Goal: Find specific page/section: Find specific page/section

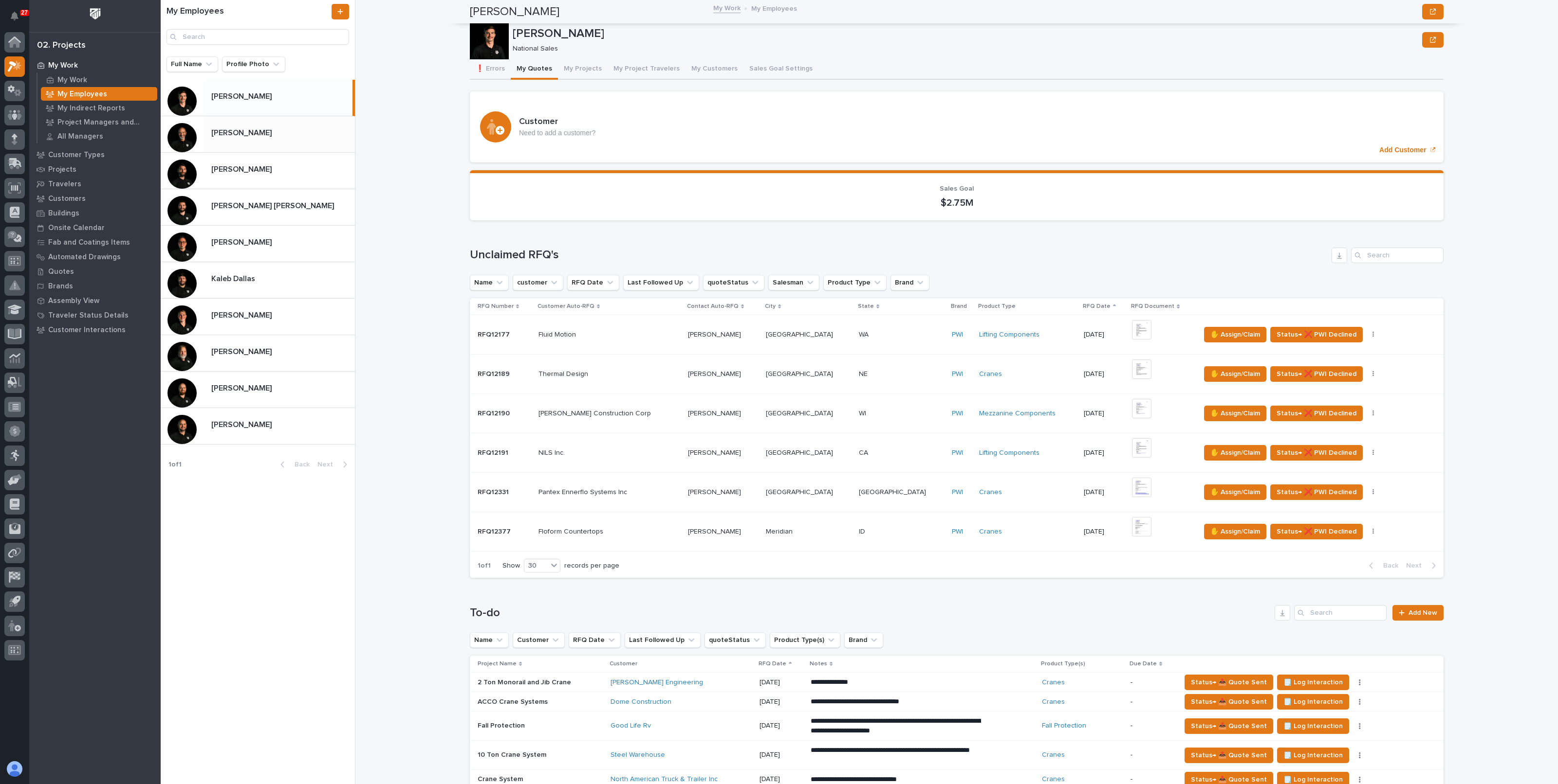
scroll to position [365, 0]
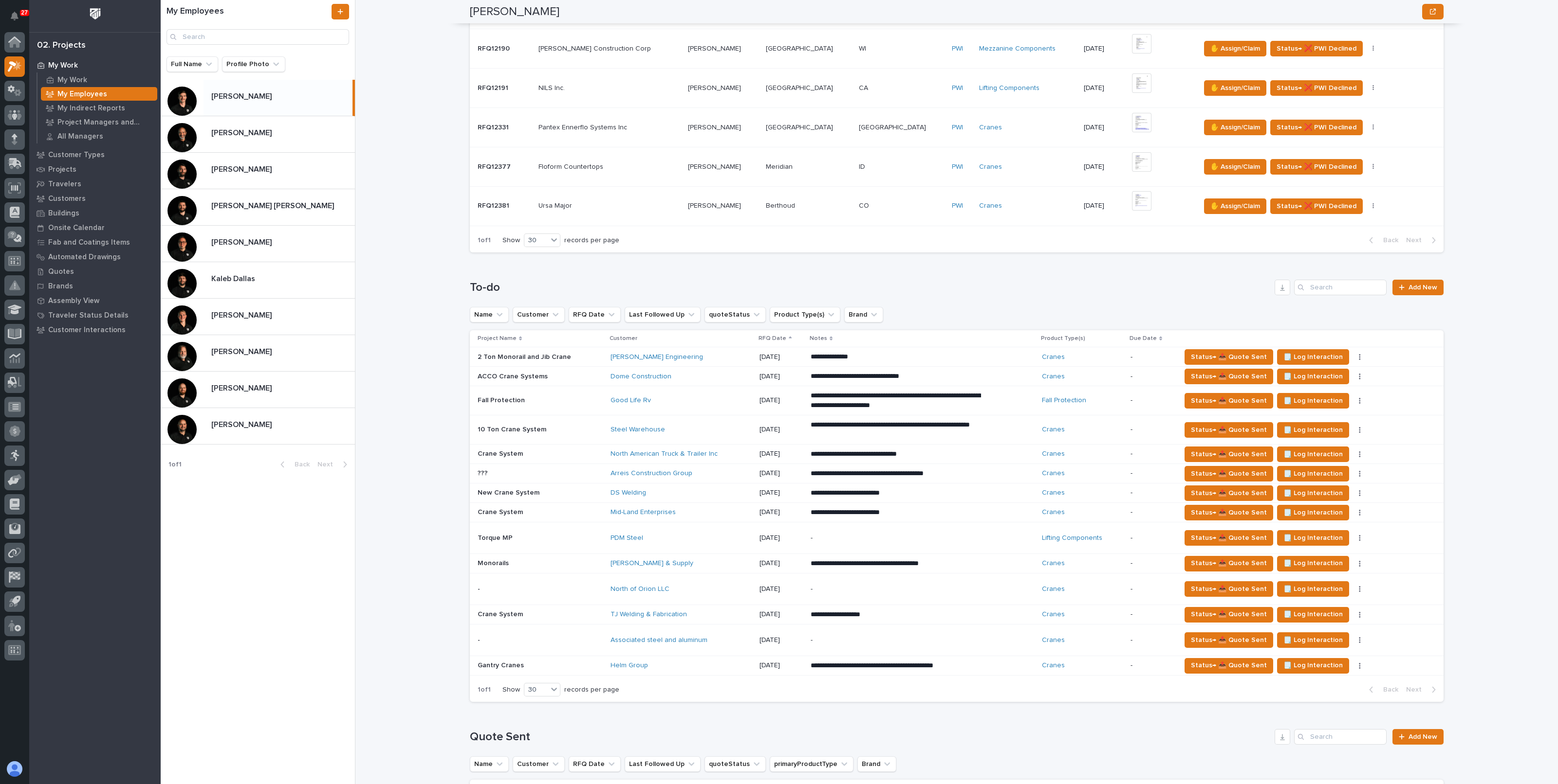
click at [266, 201] on p "[PERSON_NAME] [PERSON_NAME]" at bounding box center [273, 205] width 125 height 11
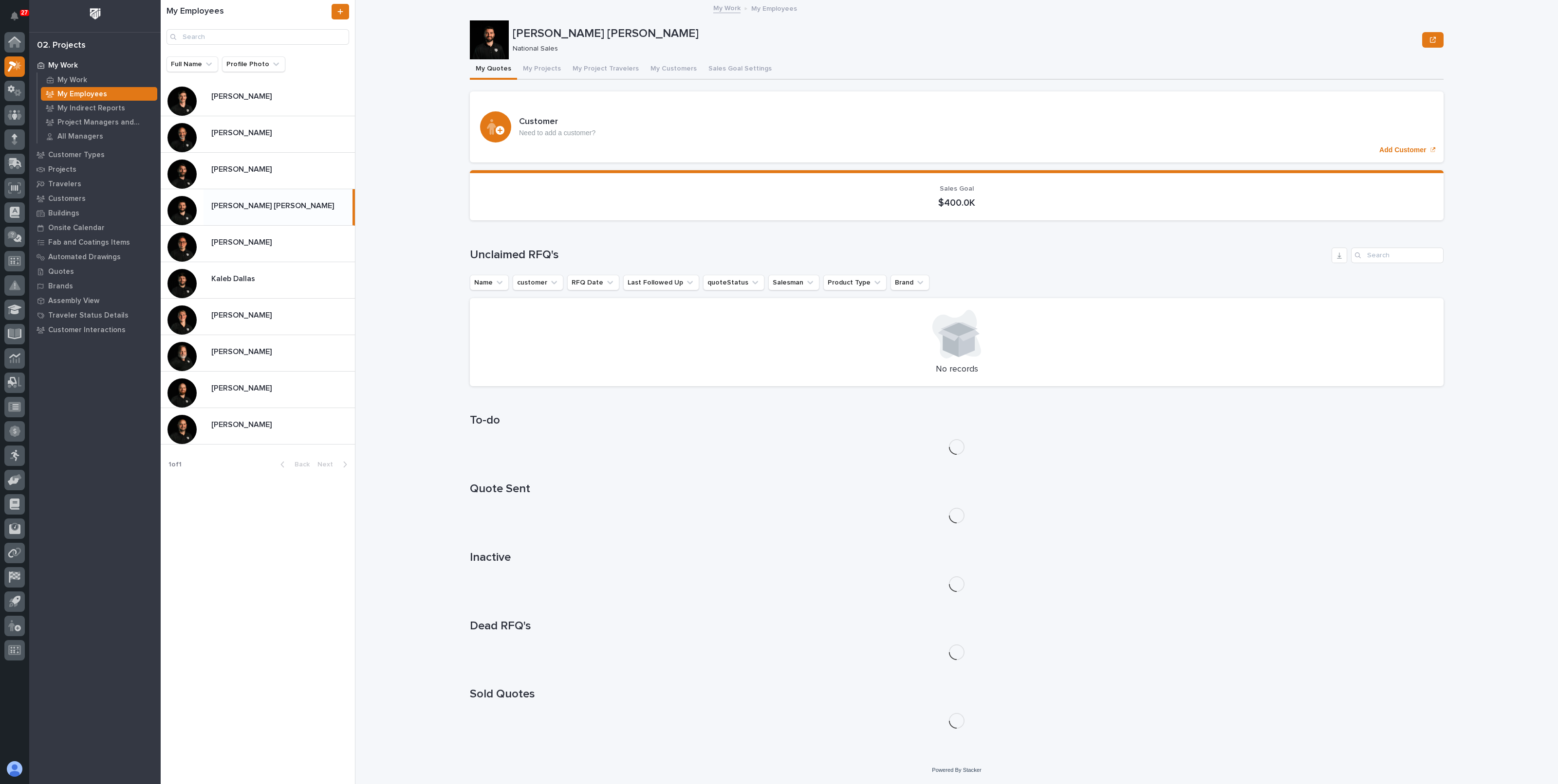
click at [393, 196] on div "My Work My Employees [PERSON_NAME] [PERSON_NAME] [PERSON_NAME] [PERSON_NAME] Na…" at bounding box center [962, 392] width 1191 height 784
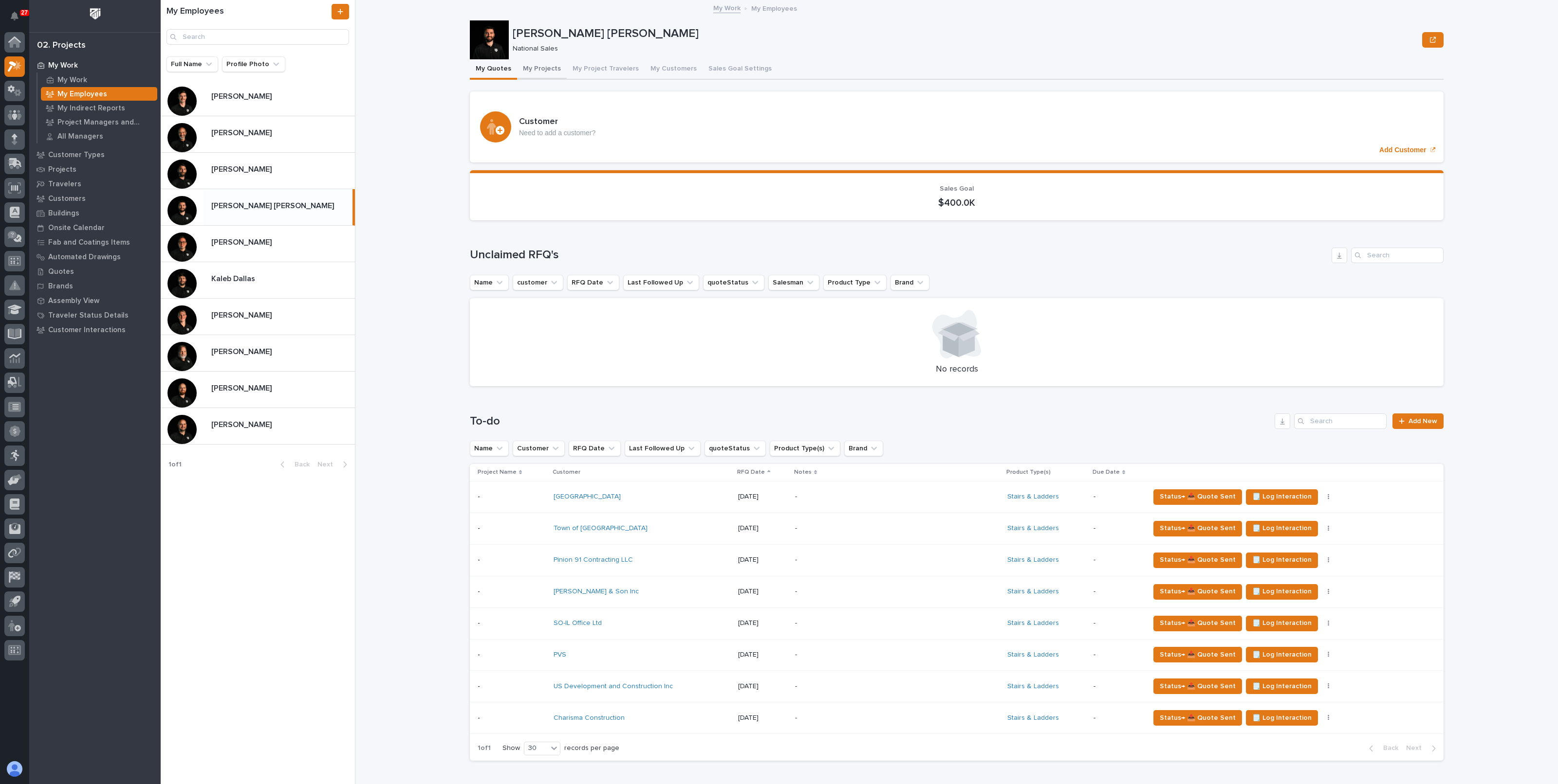
click at [545, 74] on button "My Projects" at bounding box center [542, 70] width 50 height 21
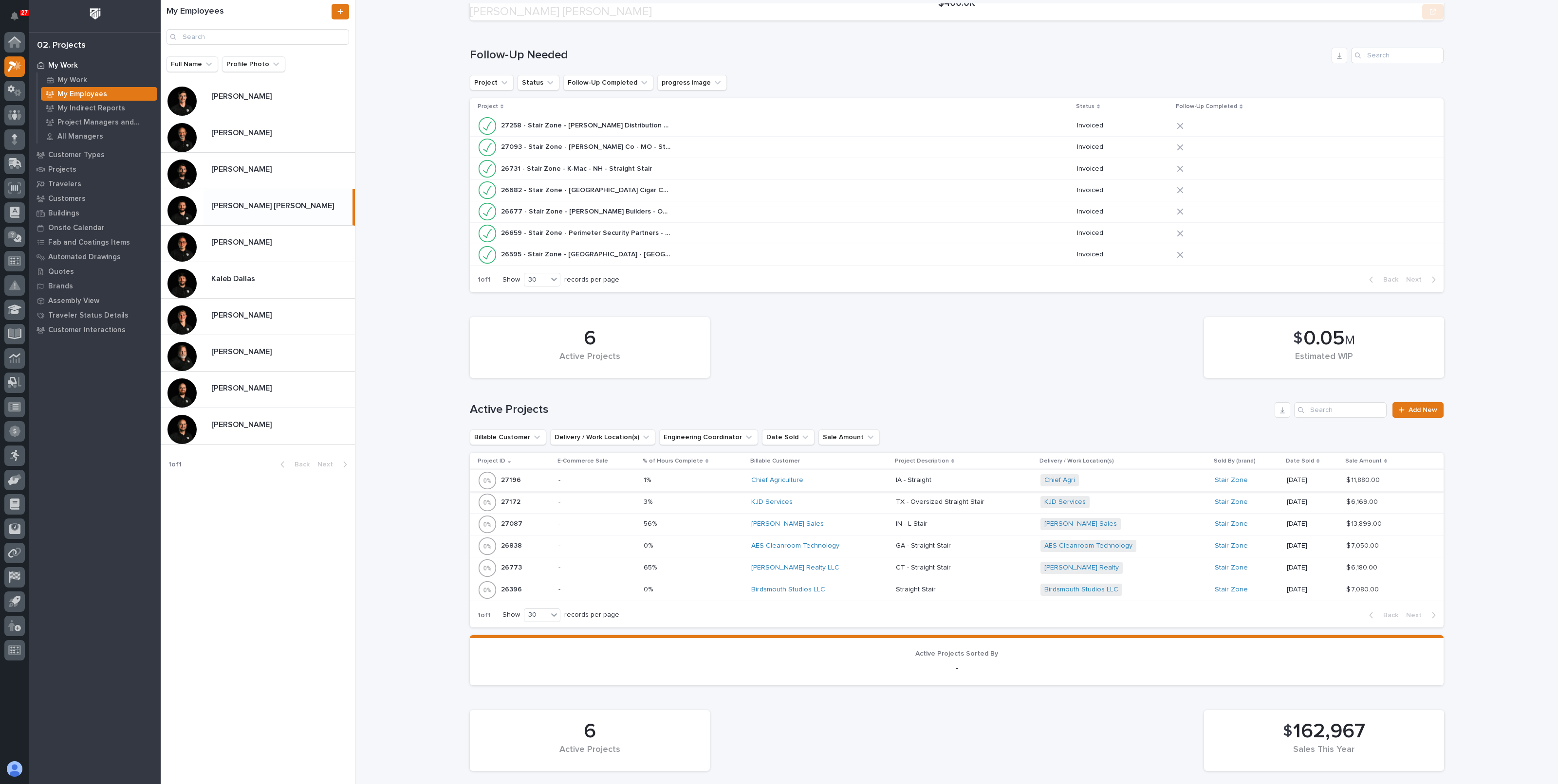
scroll to position [121, 0]
click at [1316, 406] on input "Search" at bounding box center [1340, 411] width 93 height 16
paste input "27093"
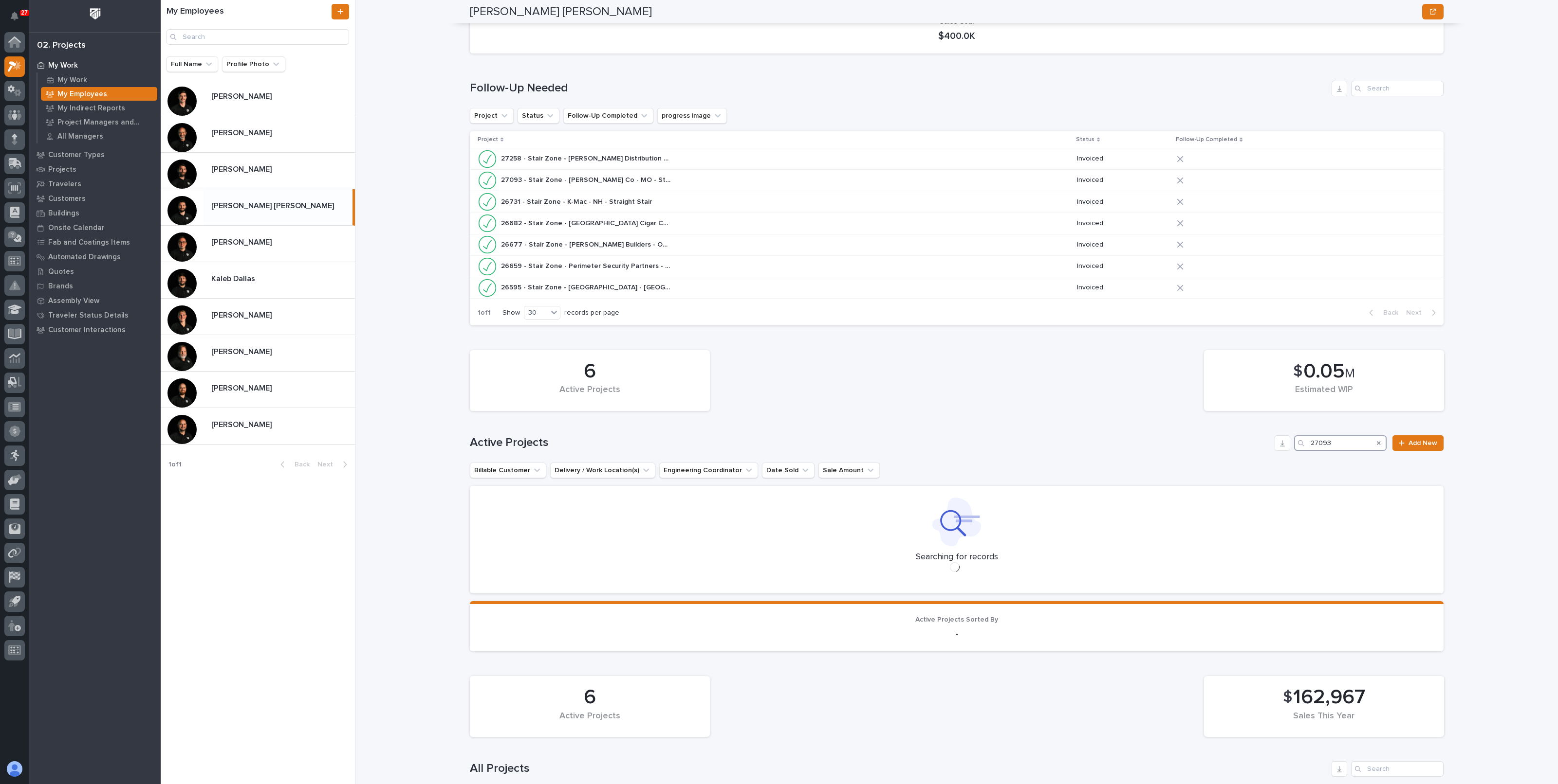
scroll to position [91, 0]
type input "27093"
click at [1377, 438] on icon "Search" at bounding box center [1378, 440] width 4 height 4
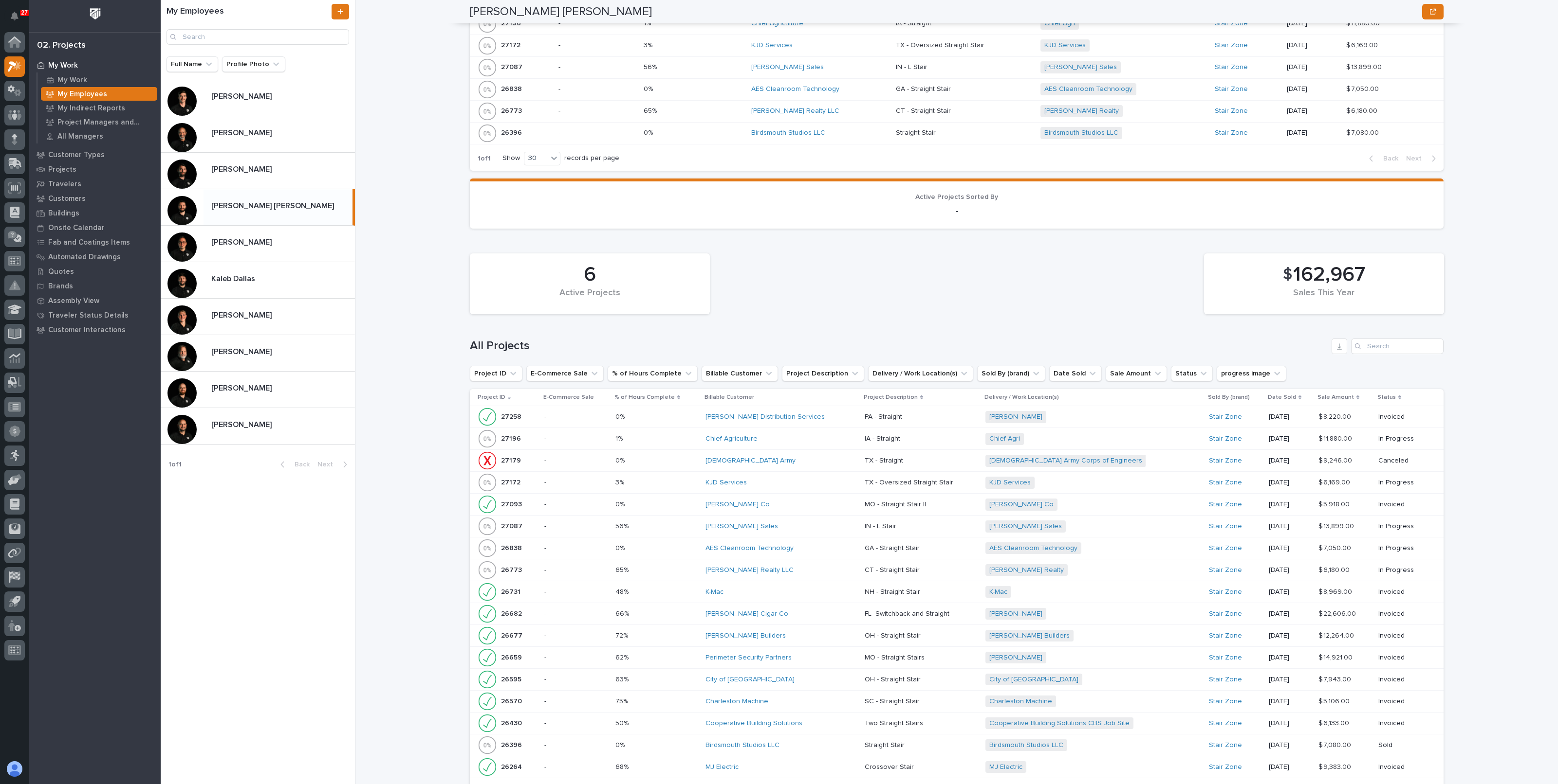
scroll to position [608, 0]
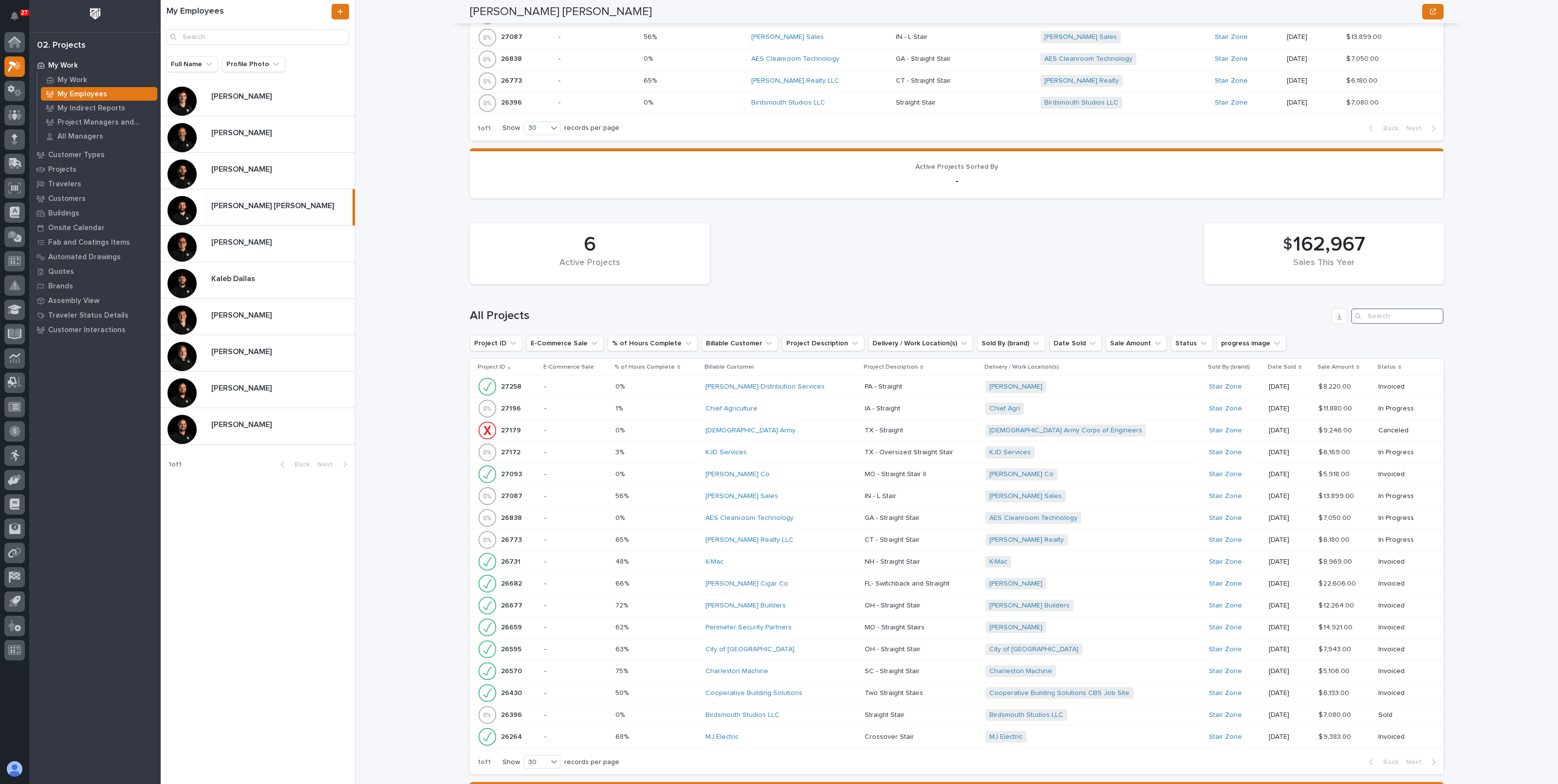
click at [1384, 313] on input "Search" at bounding box center [1397, 316] width 93 height 16
paste input "27093"
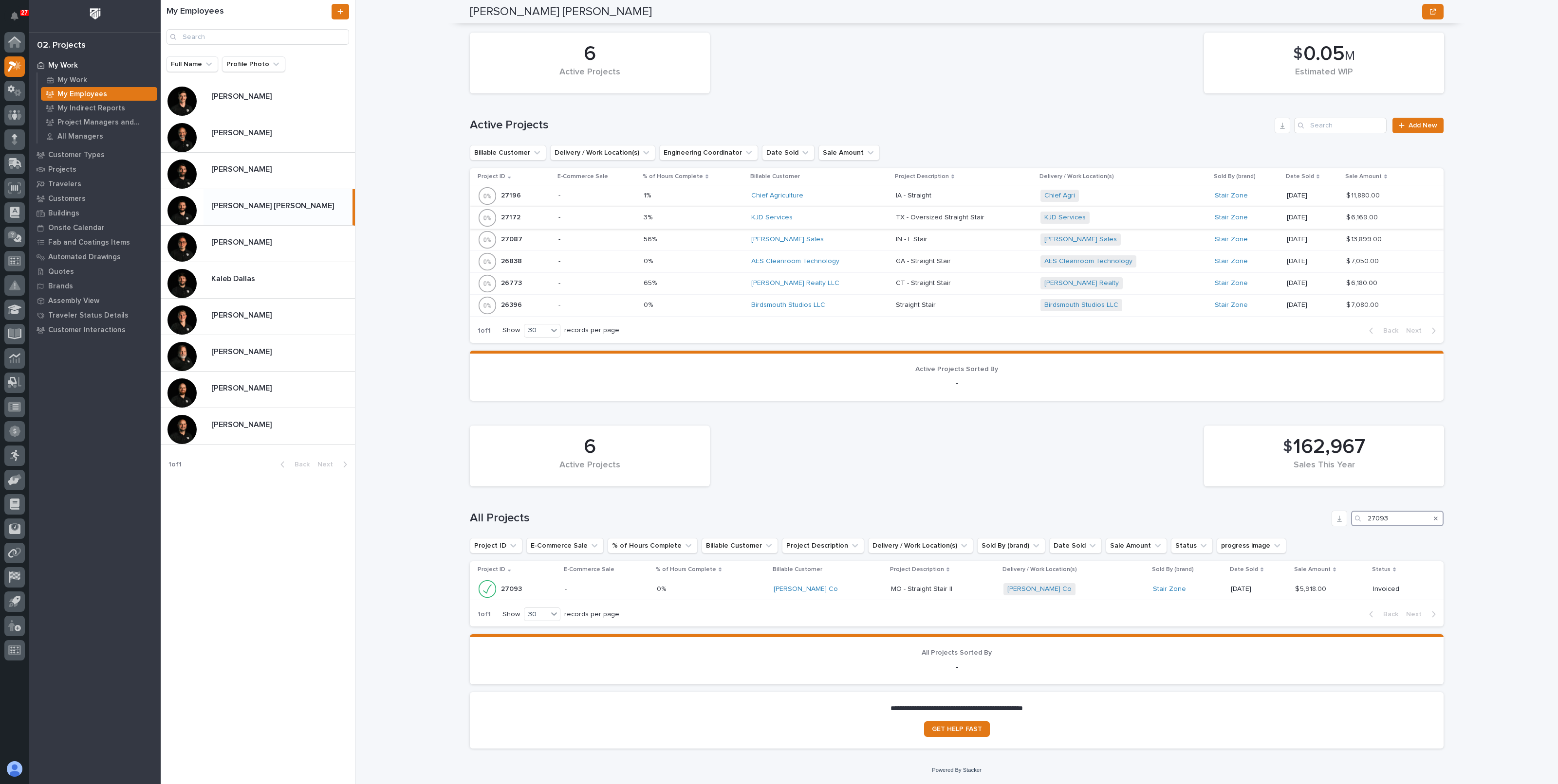
scroll to position [403, 0]
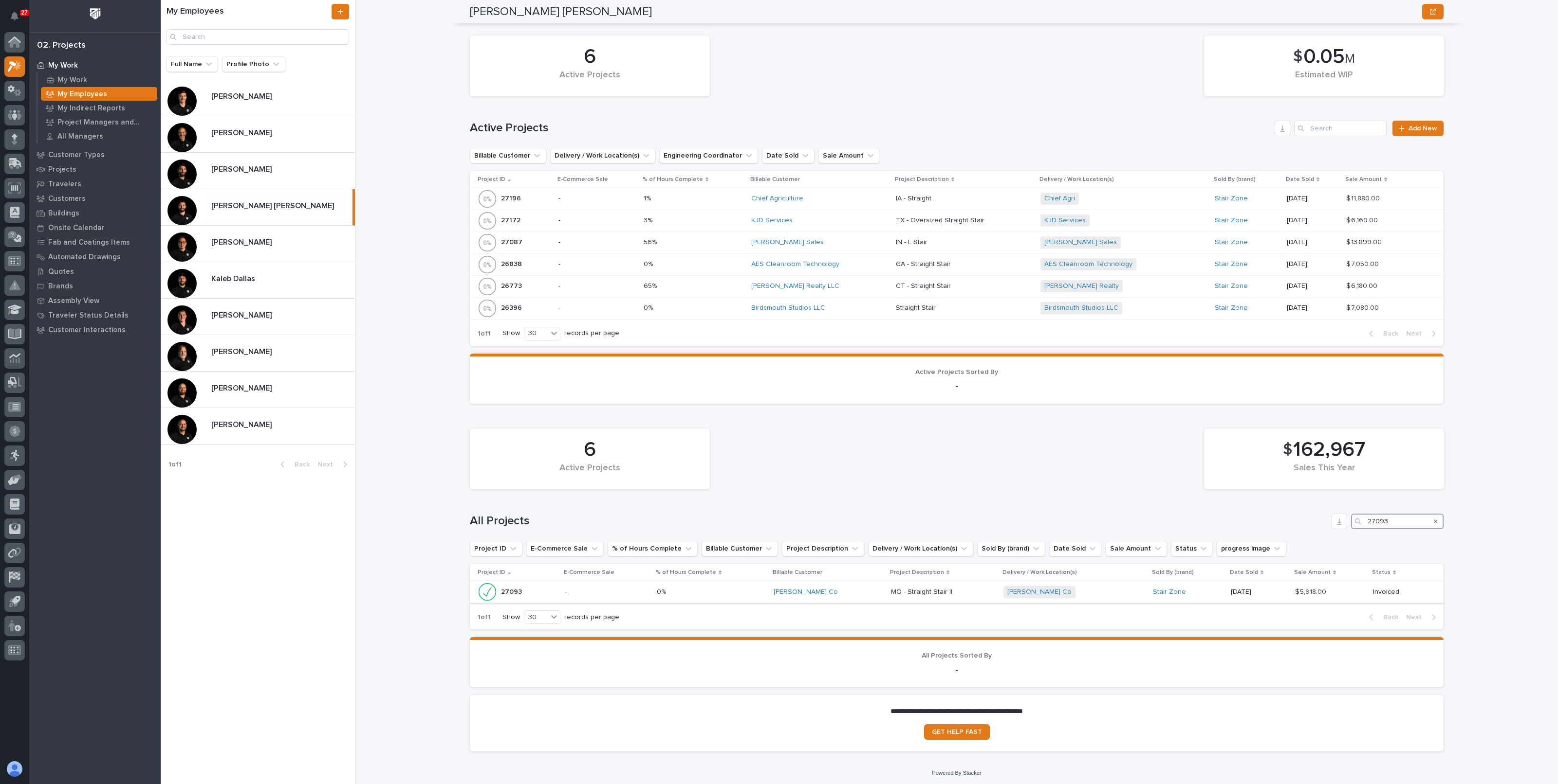
type input "27093"
click at [724, 592] on p at bounding box center [711, 592] width 109 height 9
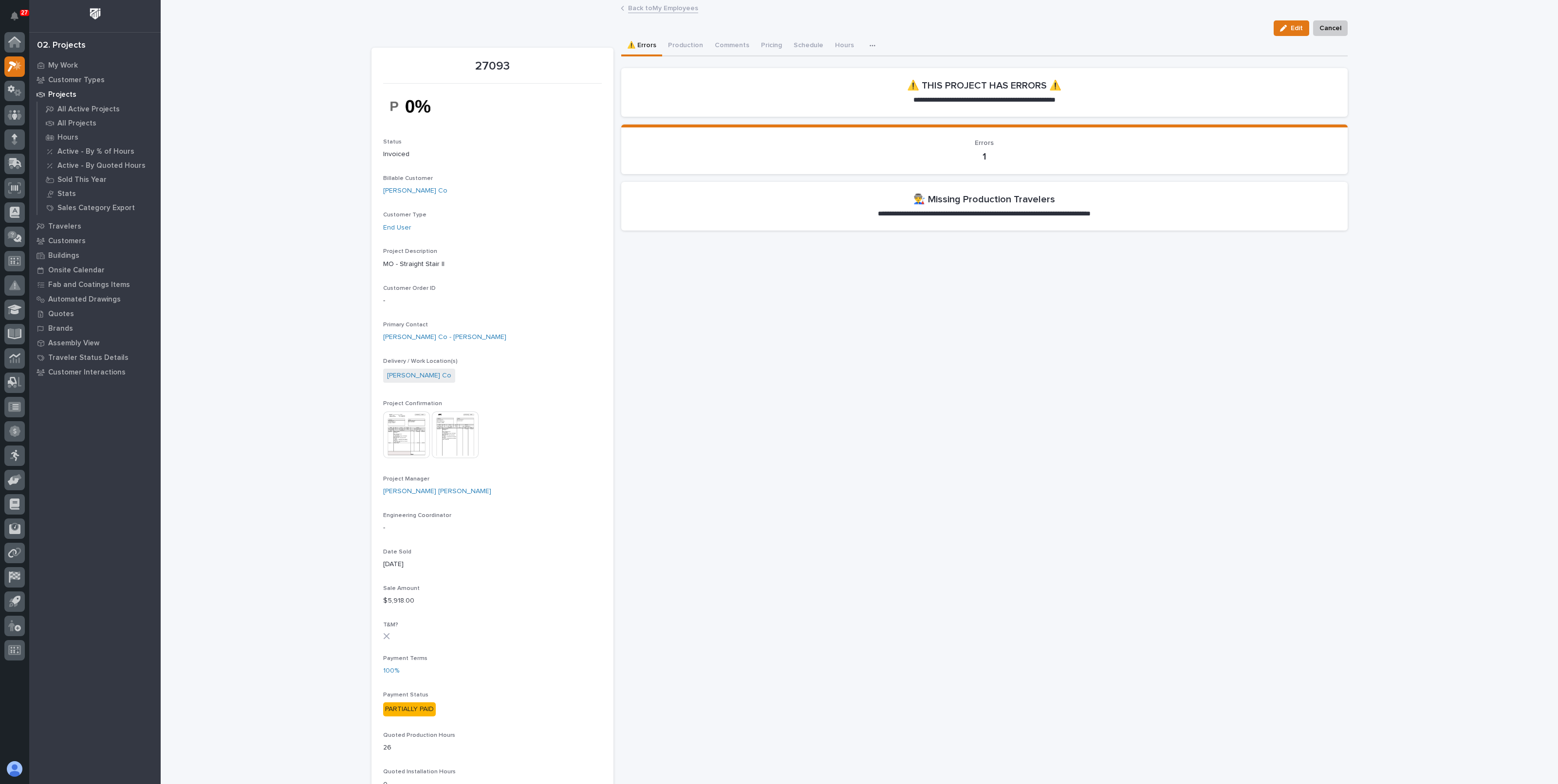
click at [438, 433] on img at bounding box center [455, 435] width 47 height 47
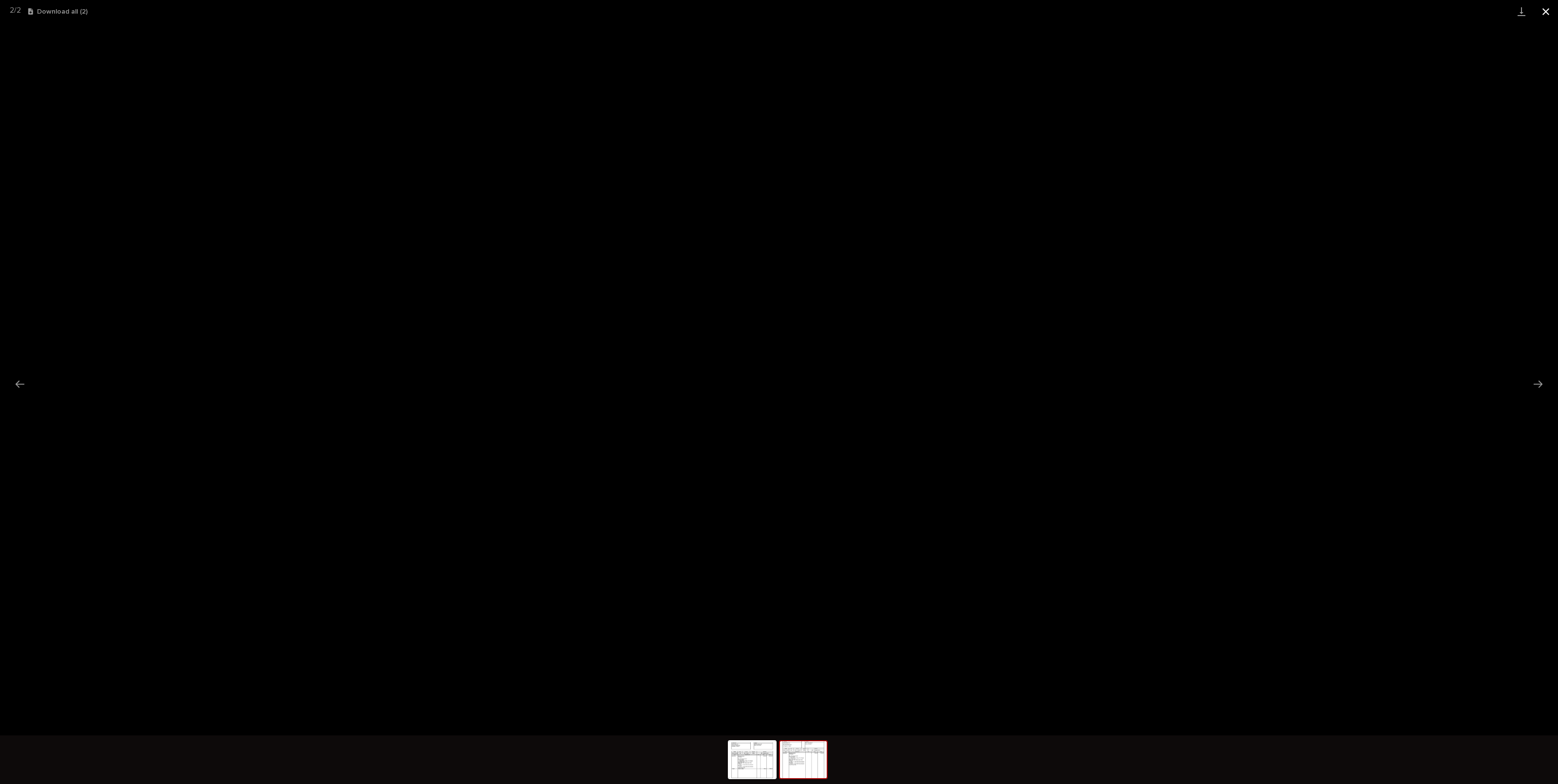
click at [1549, 13] on button "Close gallery" at bounding box center [1546, 12] width 24 height 23
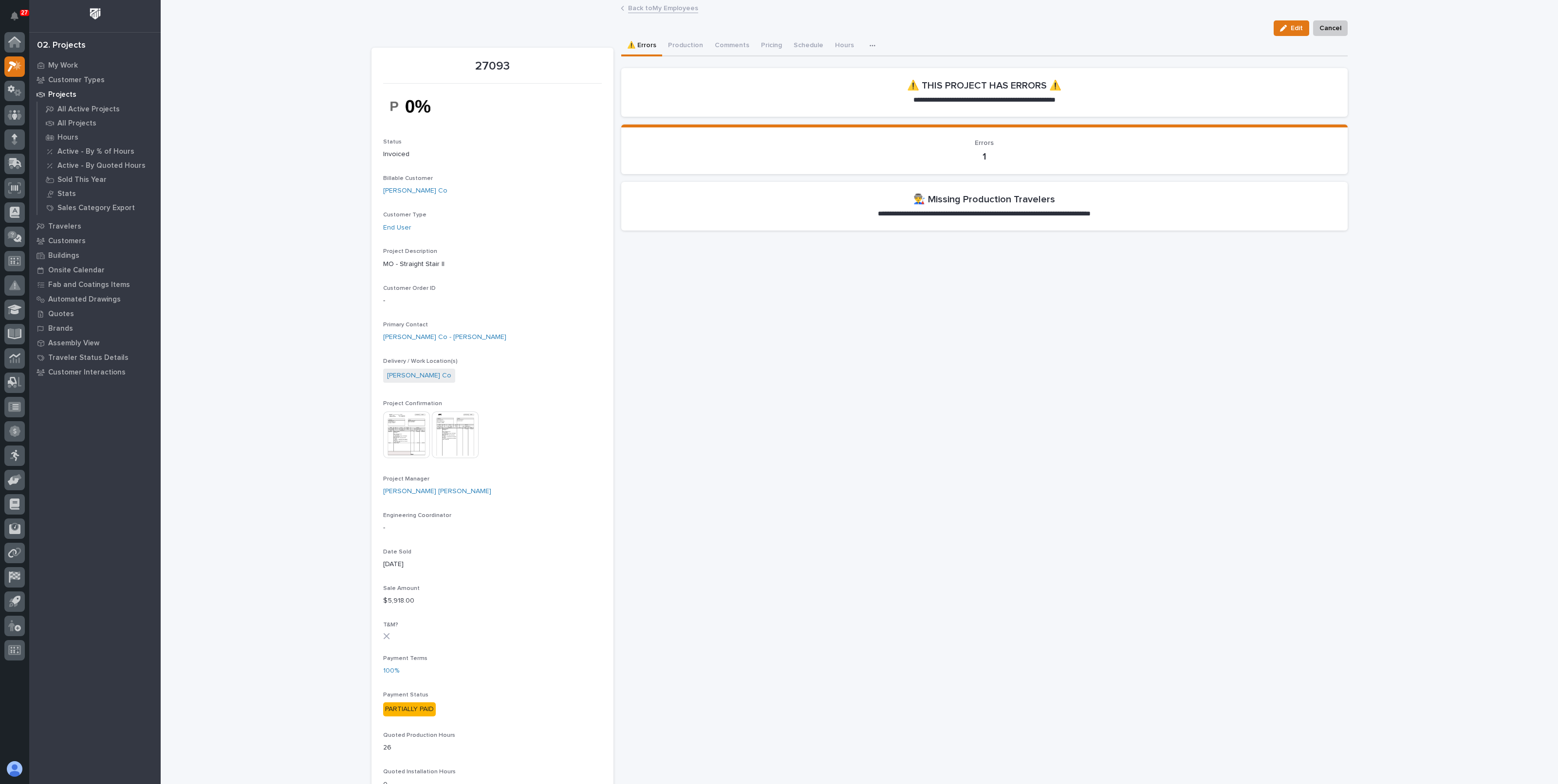
click at [641, 12] on link "Back to My Employees" at bounding box center [663, 7] width 70 height 11
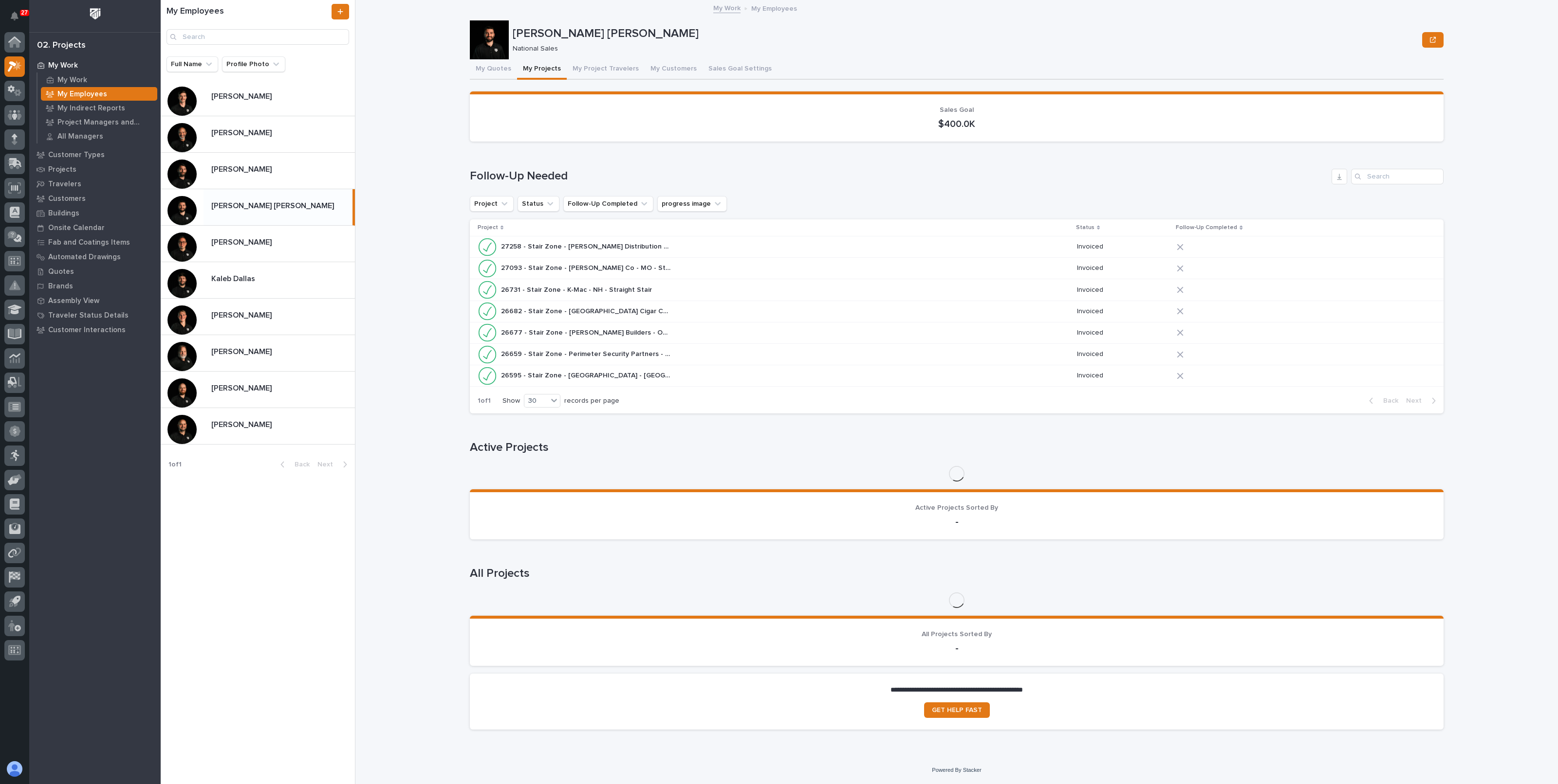
click at [440, 141] on div "**********" at bounding box center [962, 392] width 1191 height 784
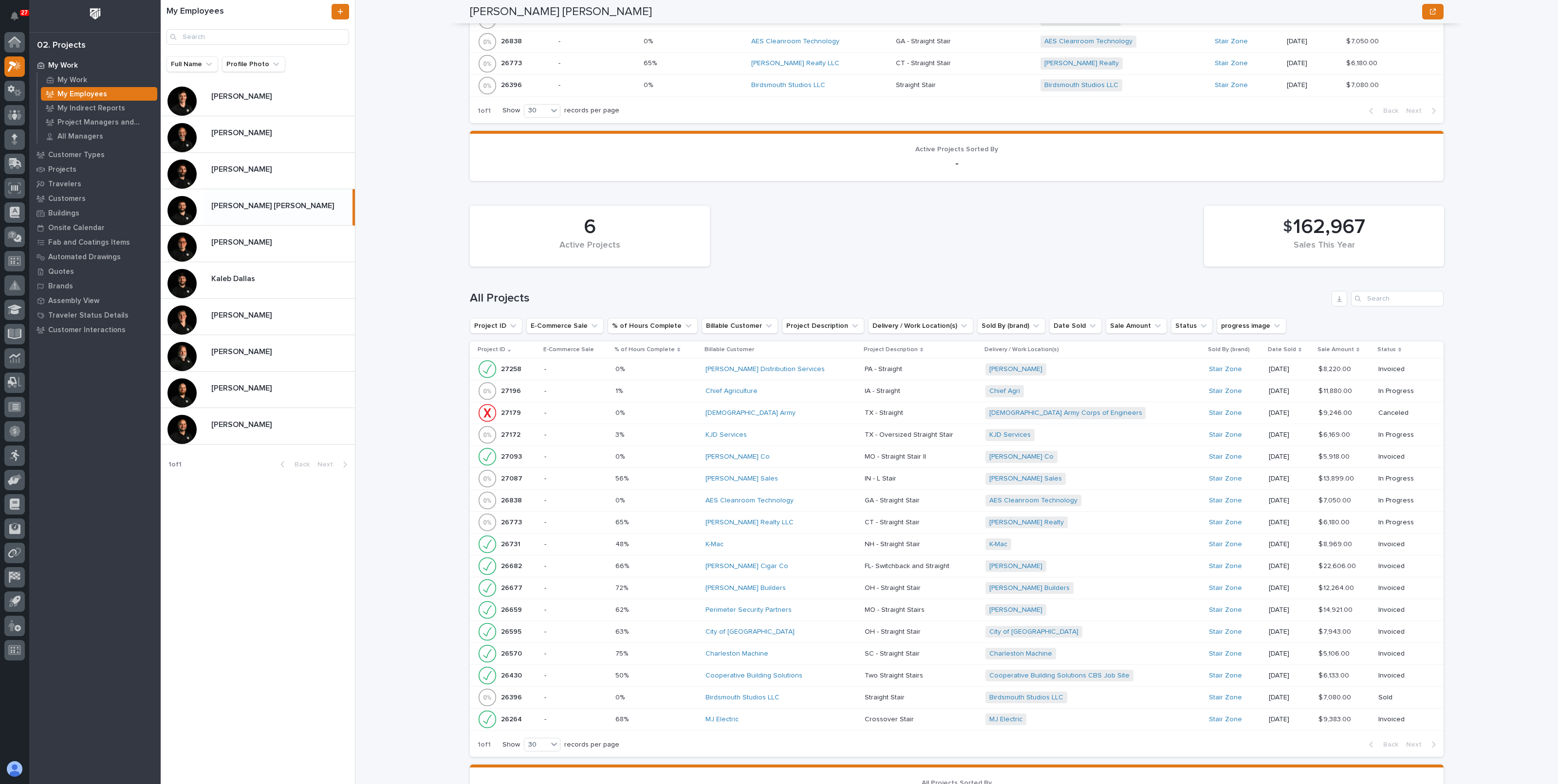
scroll to position [730, 0]
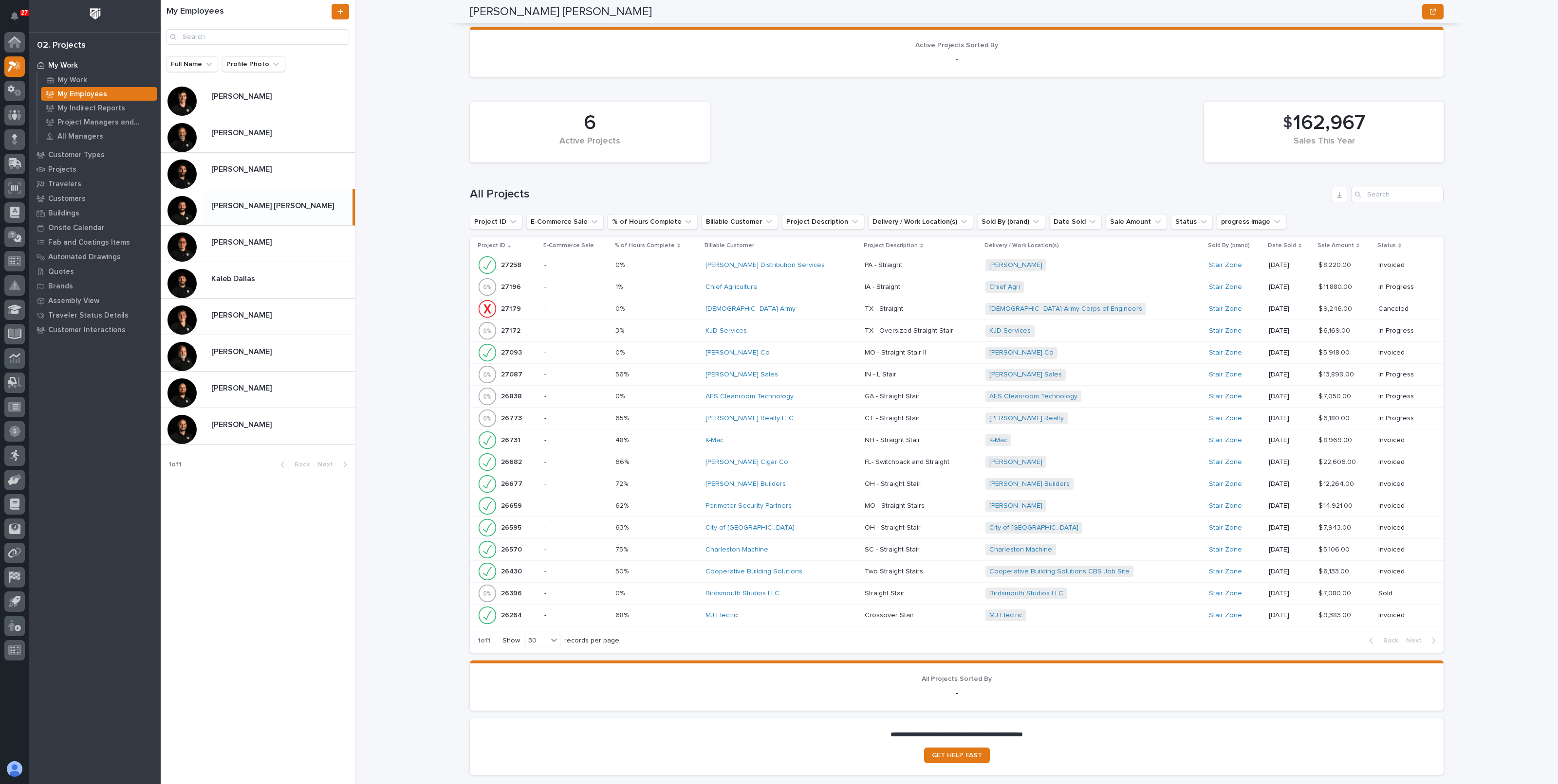
click at [585, 349] on p "-" at bounding box center [575, 353] width 63 height 9
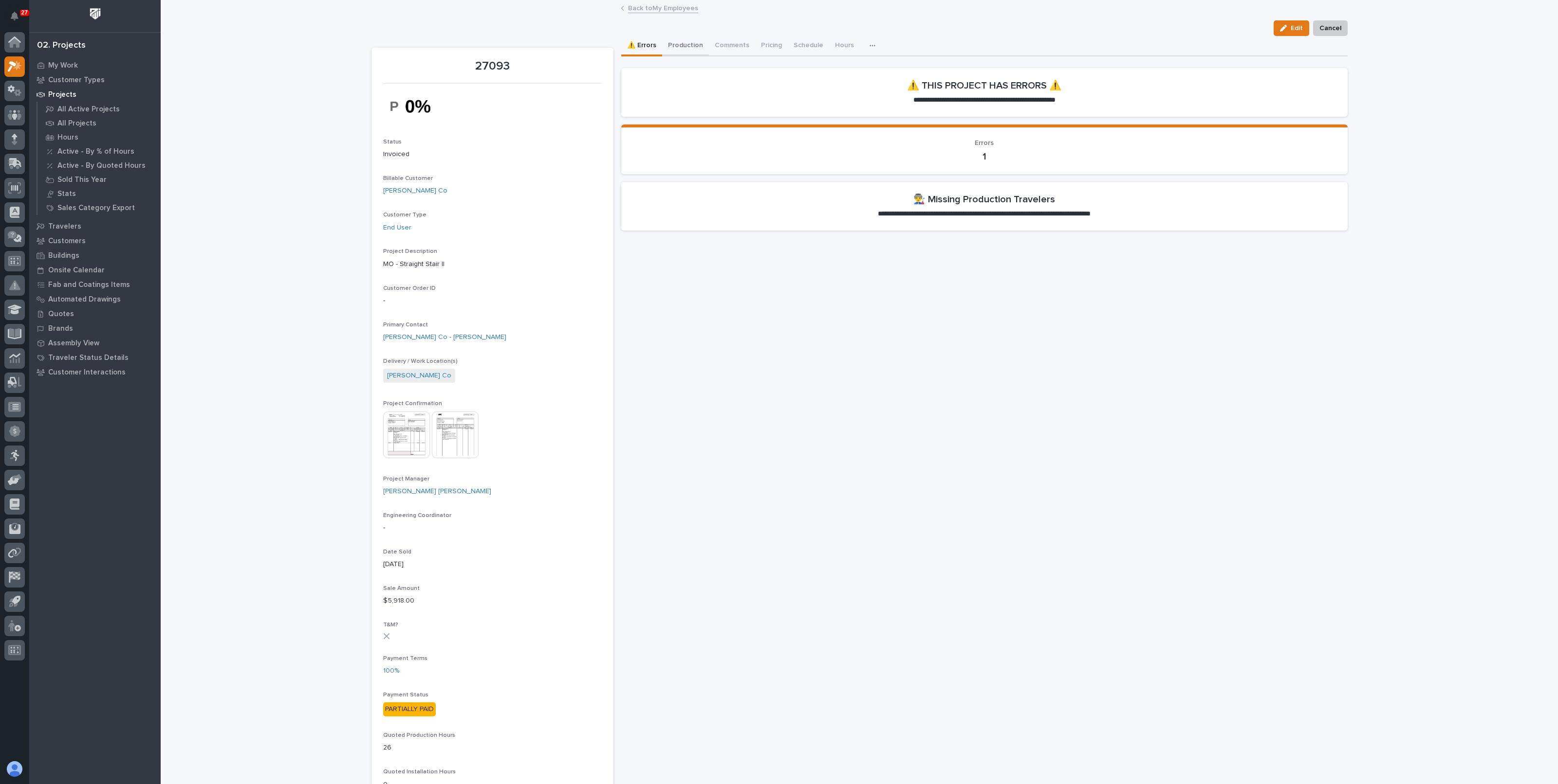
click at [684, 47] on button "Production" at bounding box center [685, 46] width 47 height 21
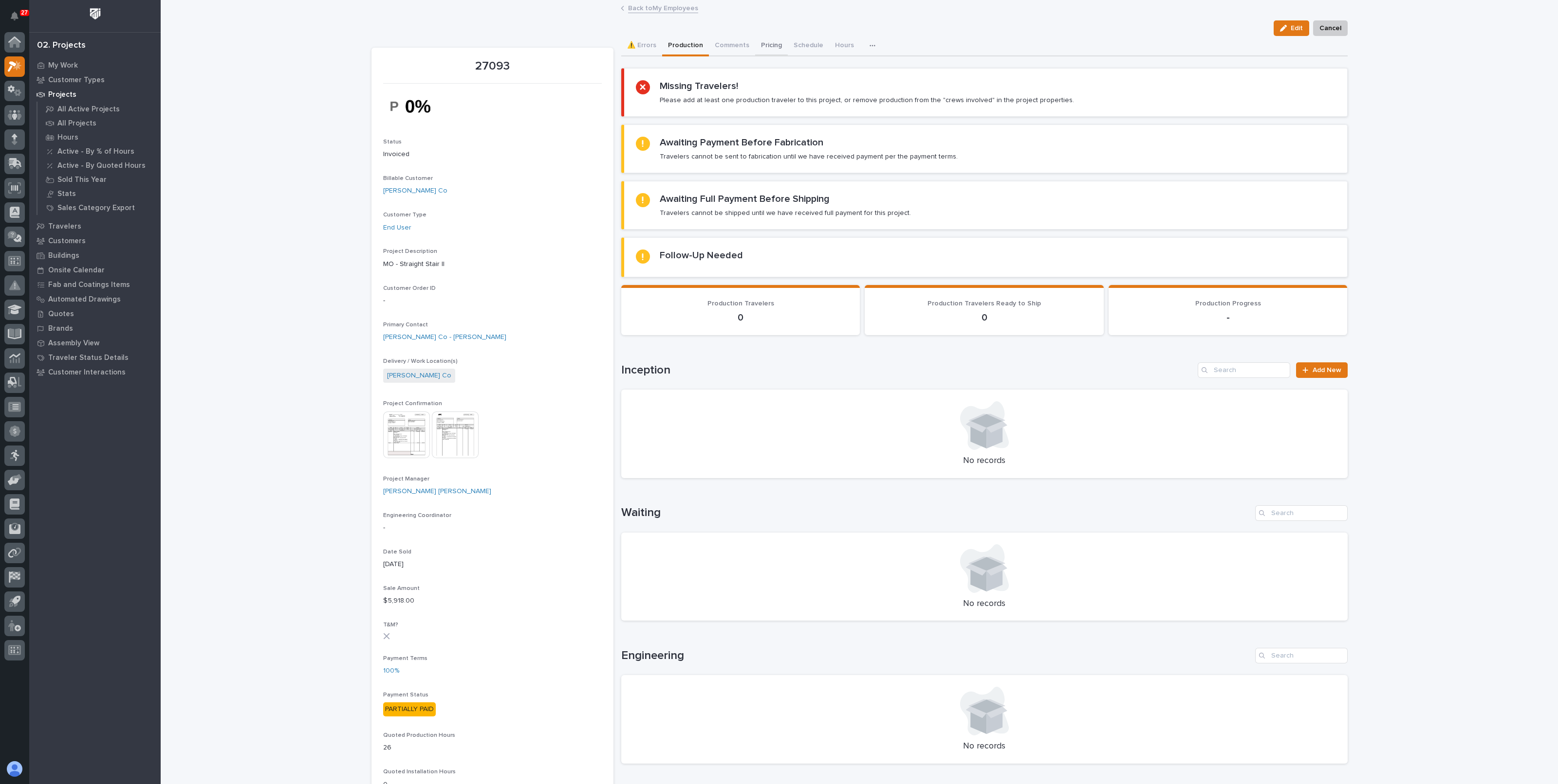
click at [767, 47] on button "Pricing" at bounding box center [772, 46] width 33 height 21
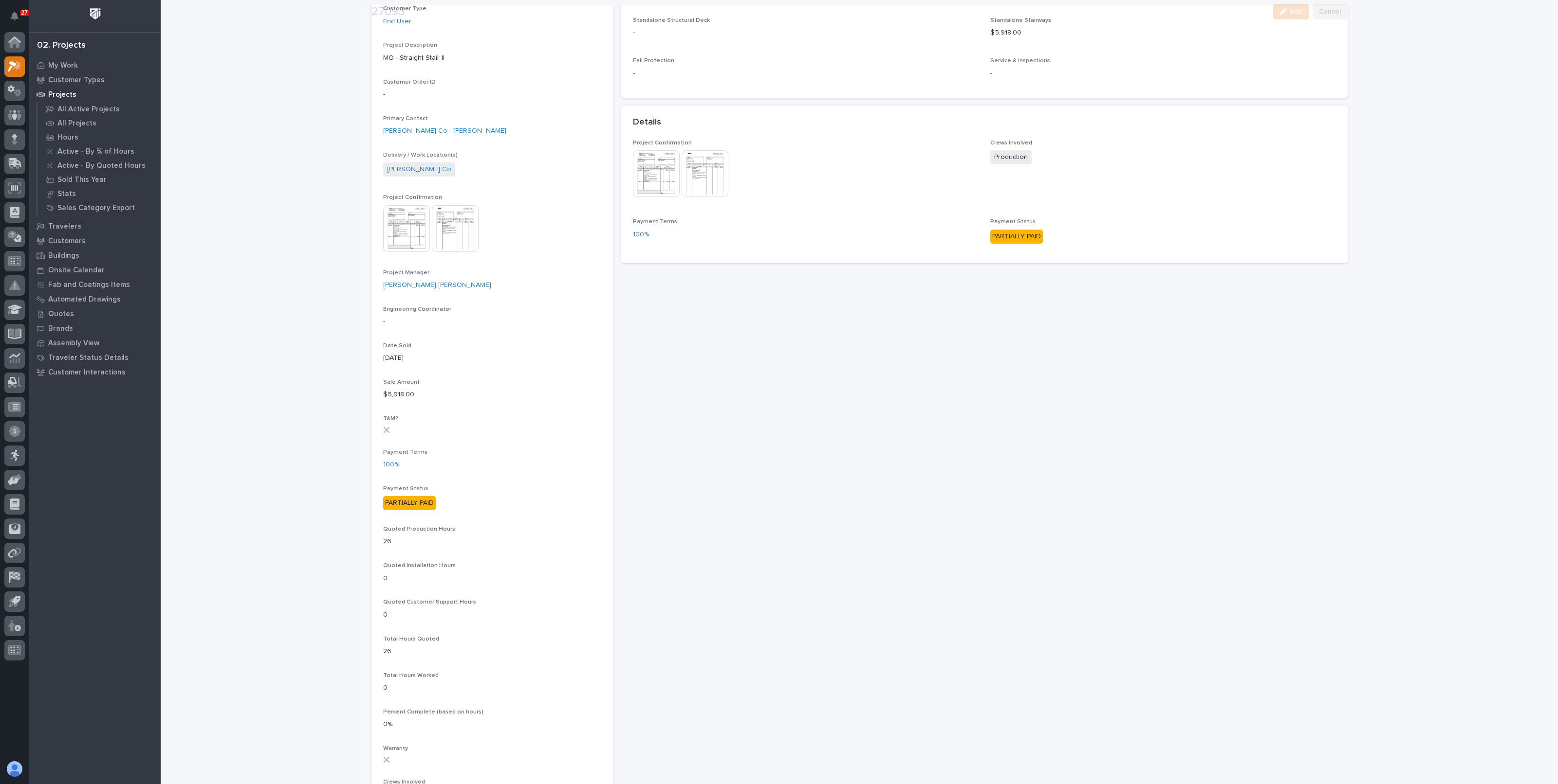
scroll to position [243, 0]
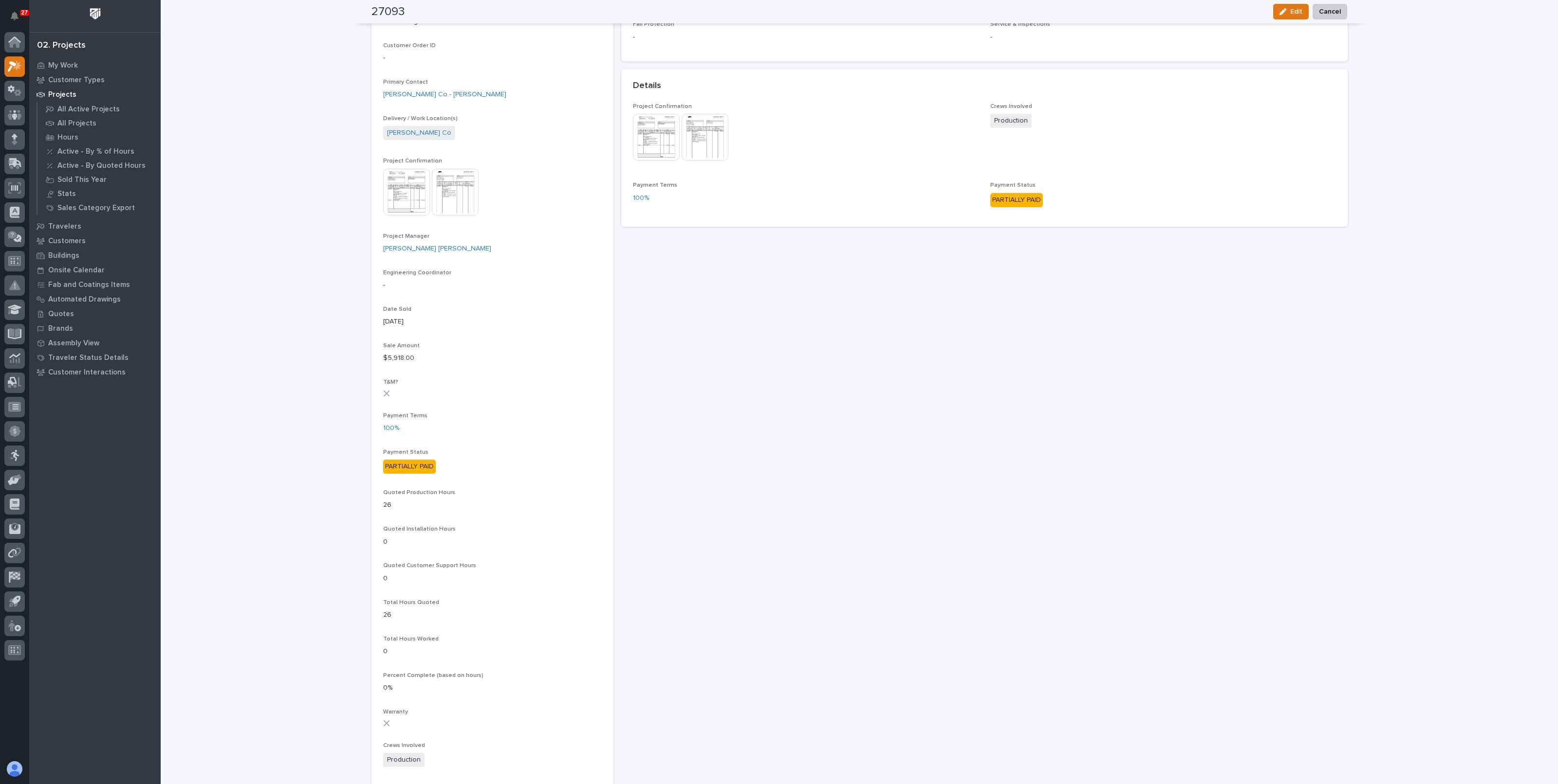
click at [321, 421] on div "Loading... Saving… Loading... Saving… 27093 Edit Cancel Edit Cancel 27093 Statu…" at bounding box center [859, 423] width 1397 height 1330
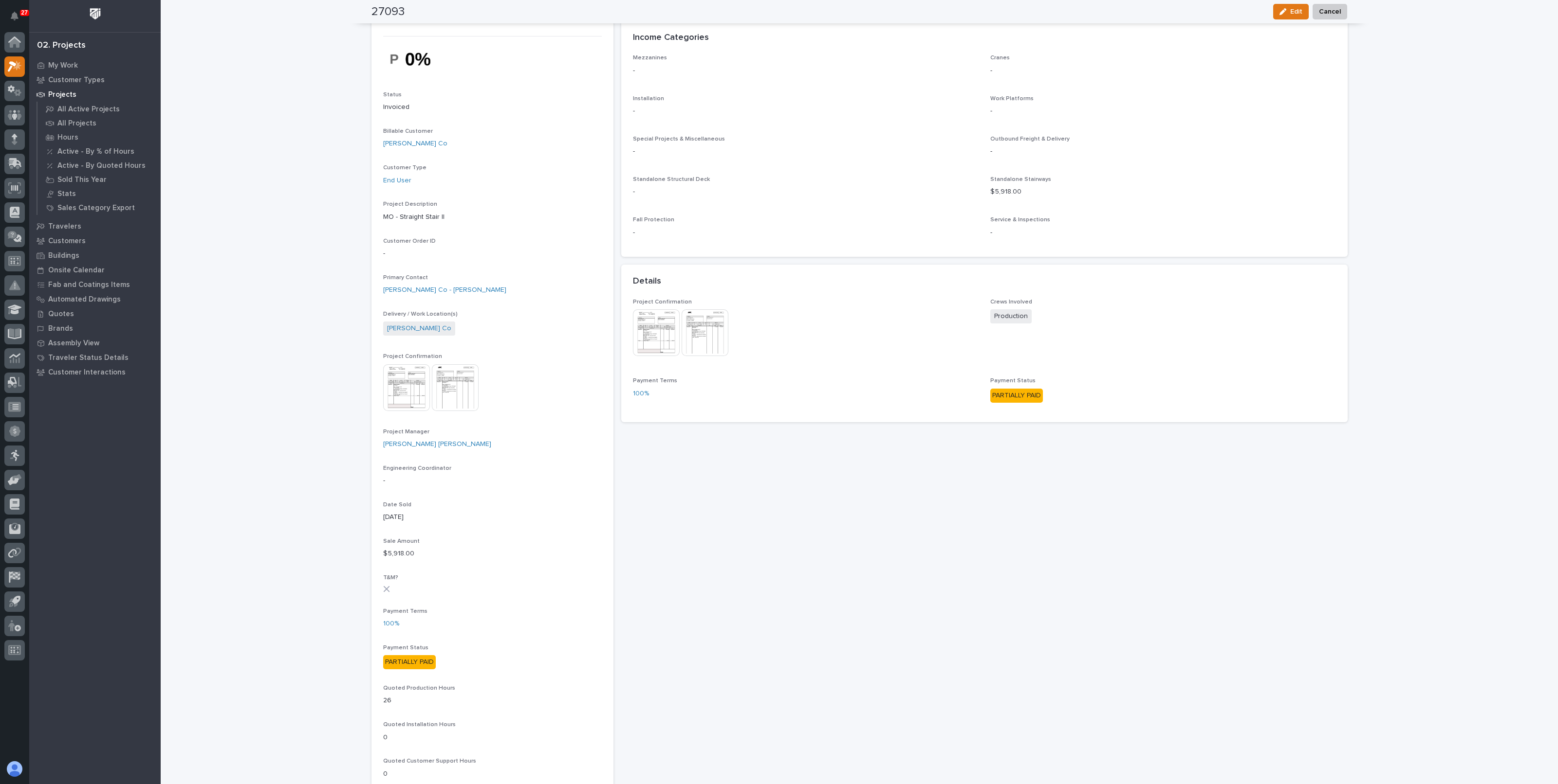
scroll to position [0, 0]
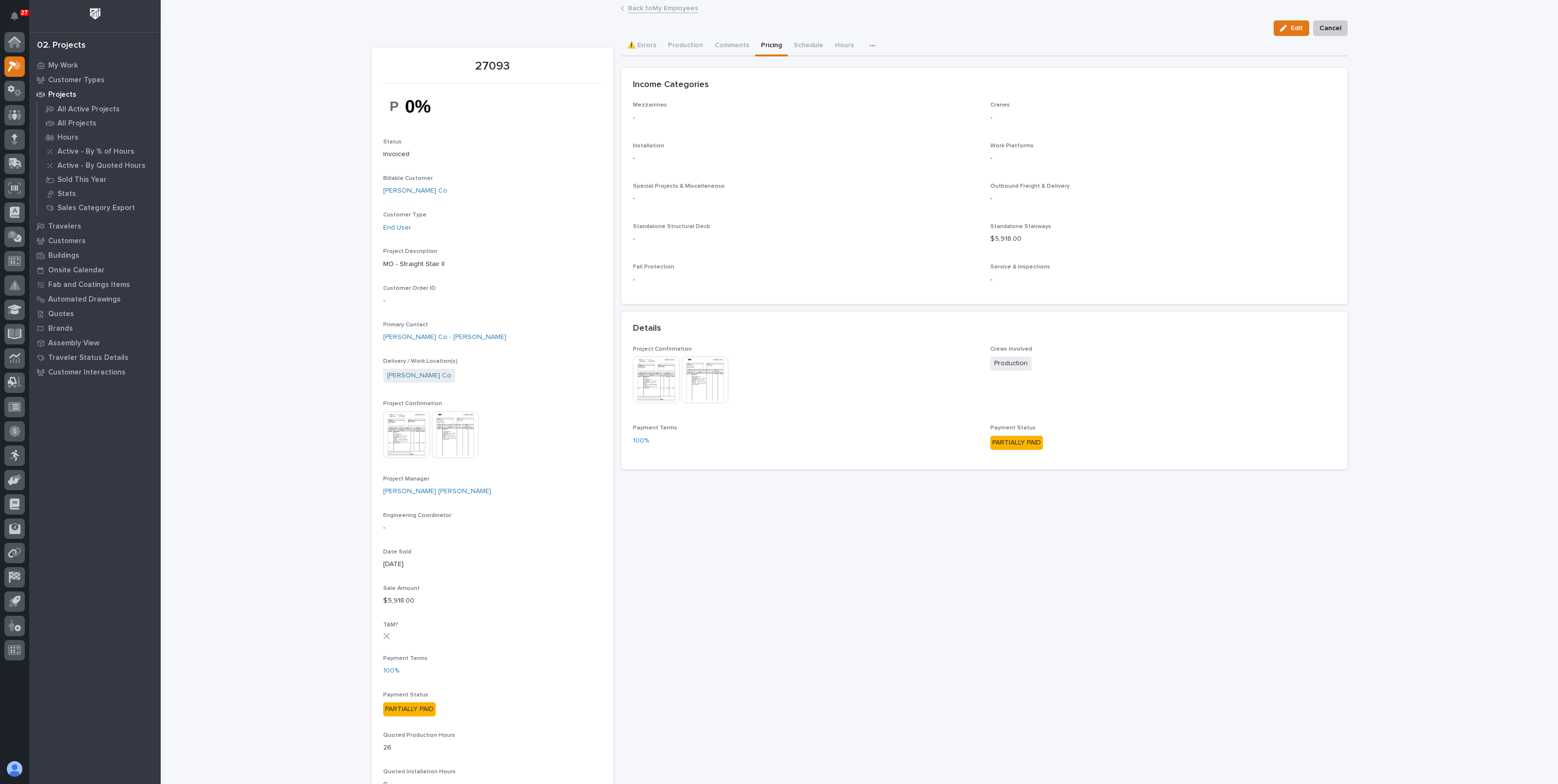
click at [301, 283] on div "Loading... Saving… Loading... Saving… 27093 Edit Cancel Edit Cancel 27093 Statu…" at bounding box center [859, 666] width 1397 height 1330
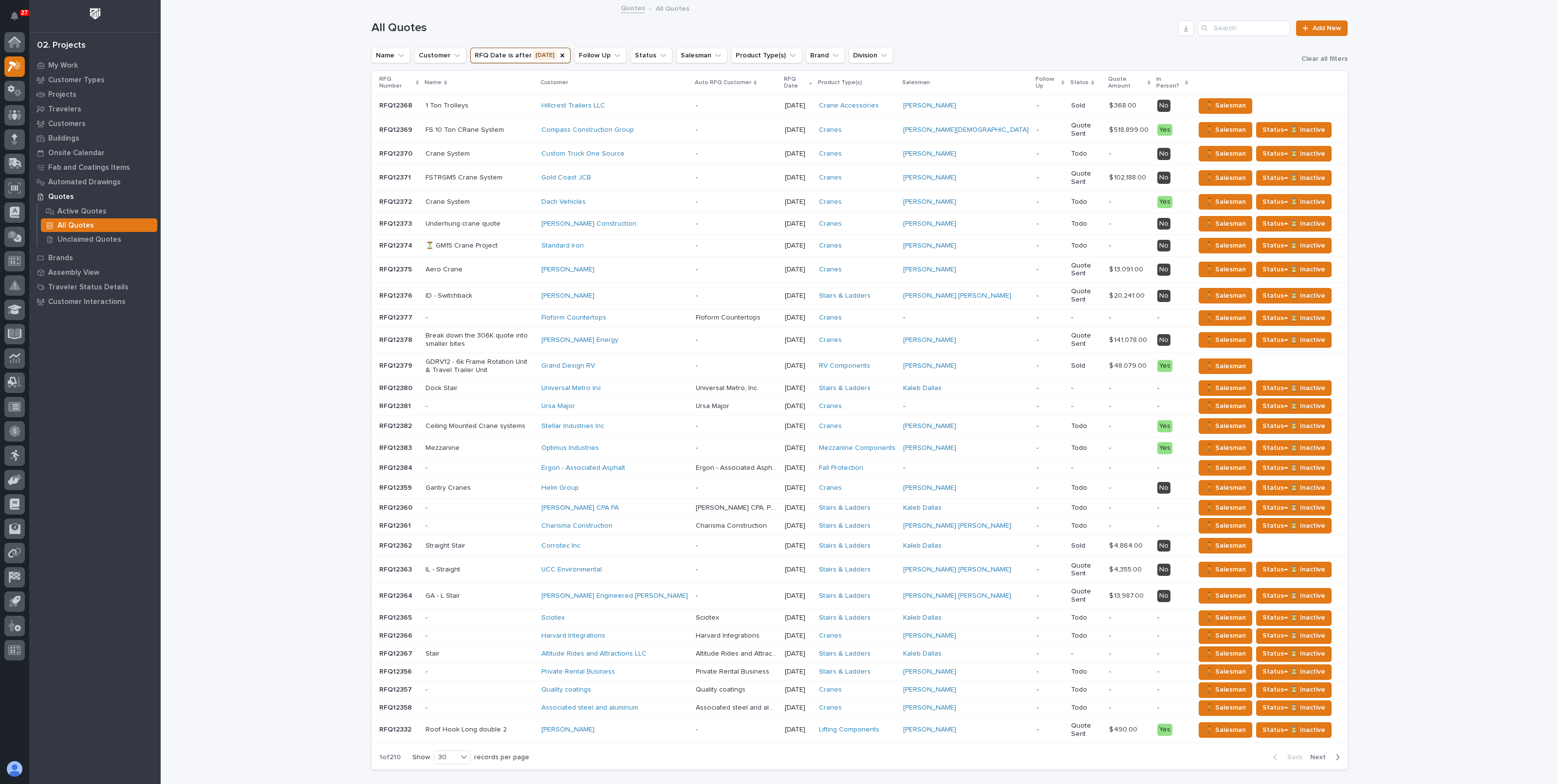
click at [257, 248] on div "Loading... Saving… Loading... Saving… All Quotes Add New Name Customer RFQ Date…" at bounding box center [859, 414] width 1397 height 825
click at [64, 126] on p "Customers" at bounding box center [67, 124] width 38 height 9
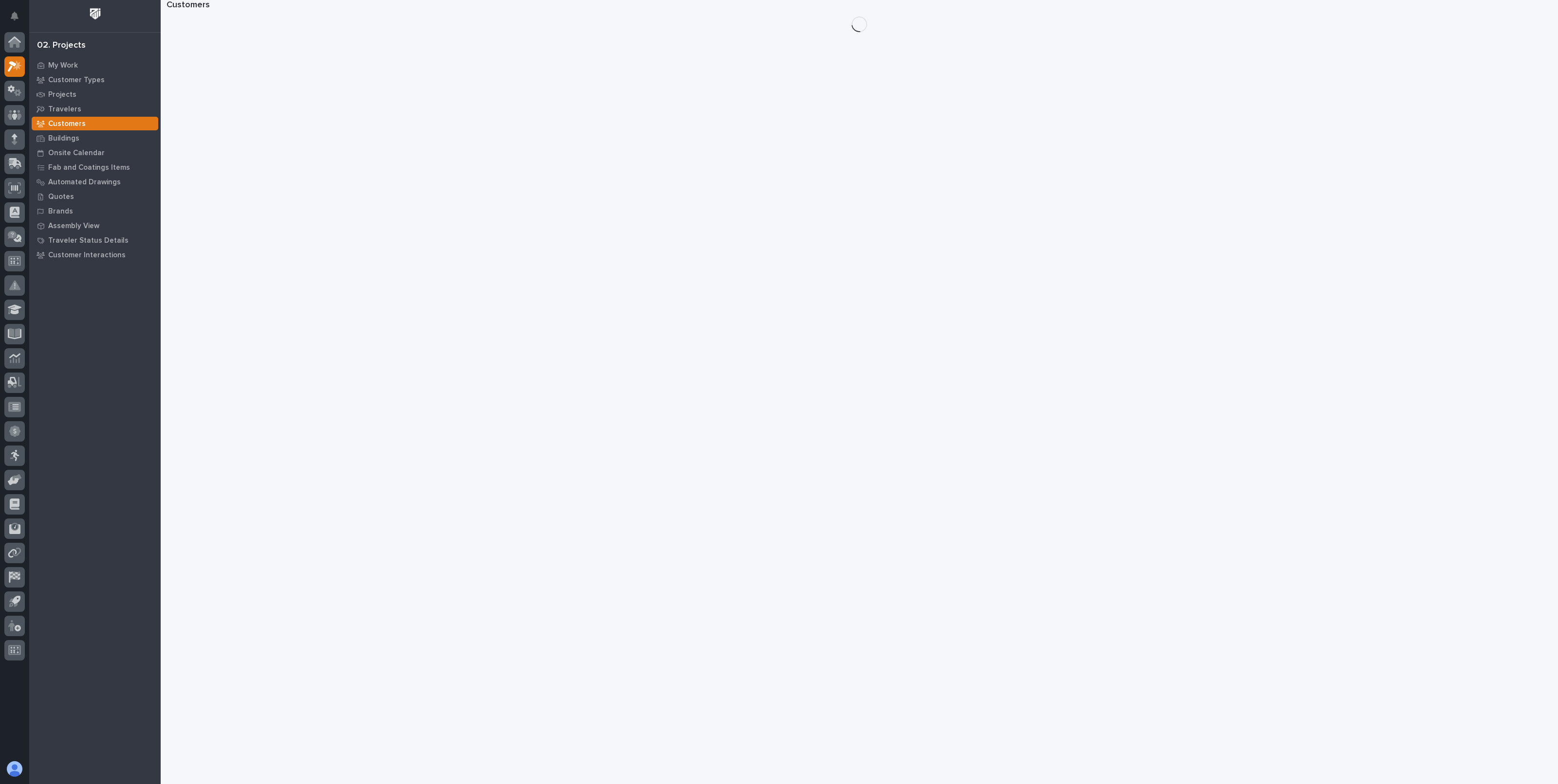
click at [66, 140] on p "Buildings" at bounding box center [63, 139] width 31 height 9
click at [79, 166] on p "Manager View" at bounding box center [82, 167] width 49 height 9
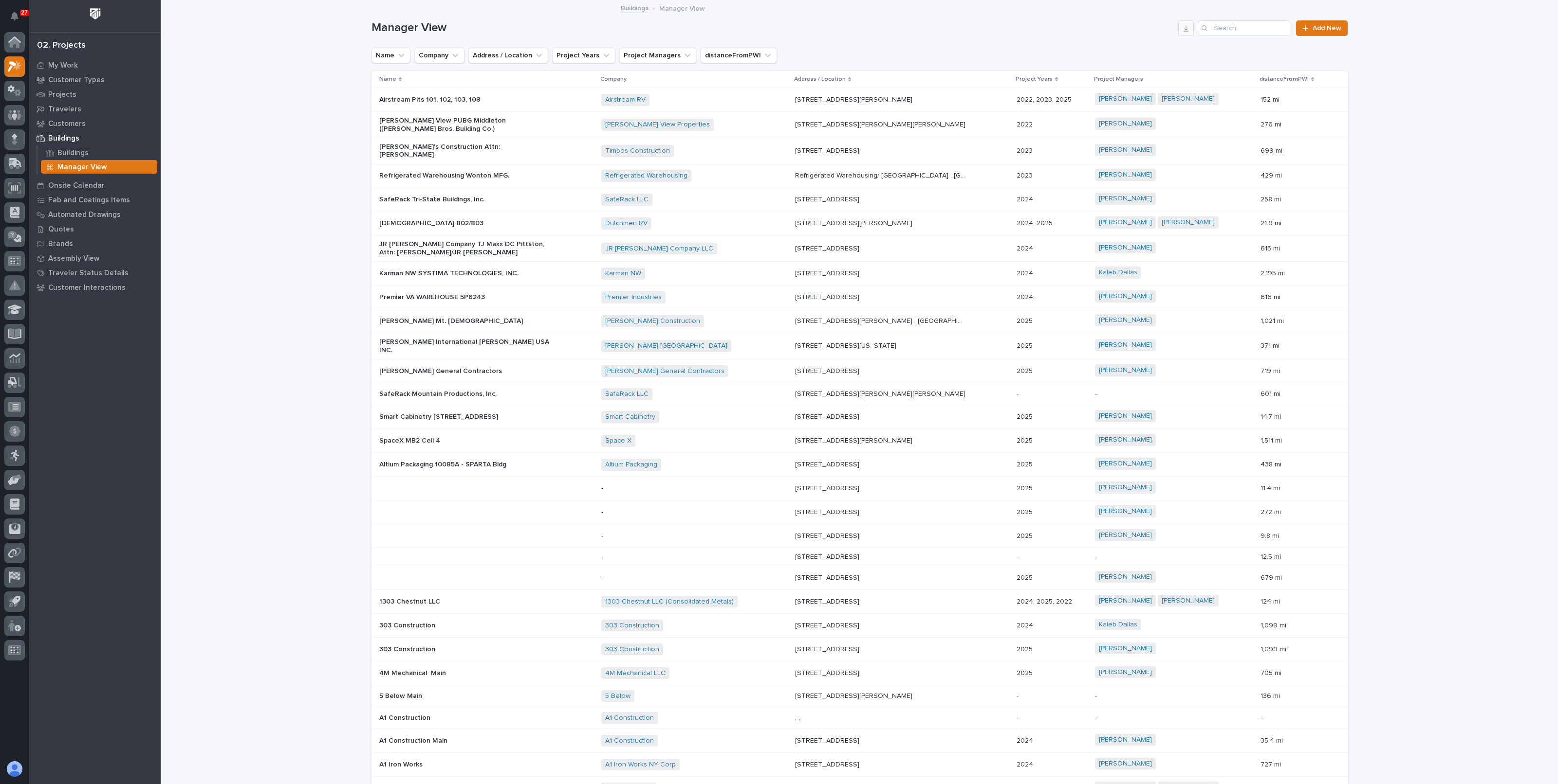
click at [1185, 32] on icon "button" at bounding box center [1186, 28] width 8 height 8
click at [67, 92] on p "Projects" at bounding box center [62, 95] width 28 height 9
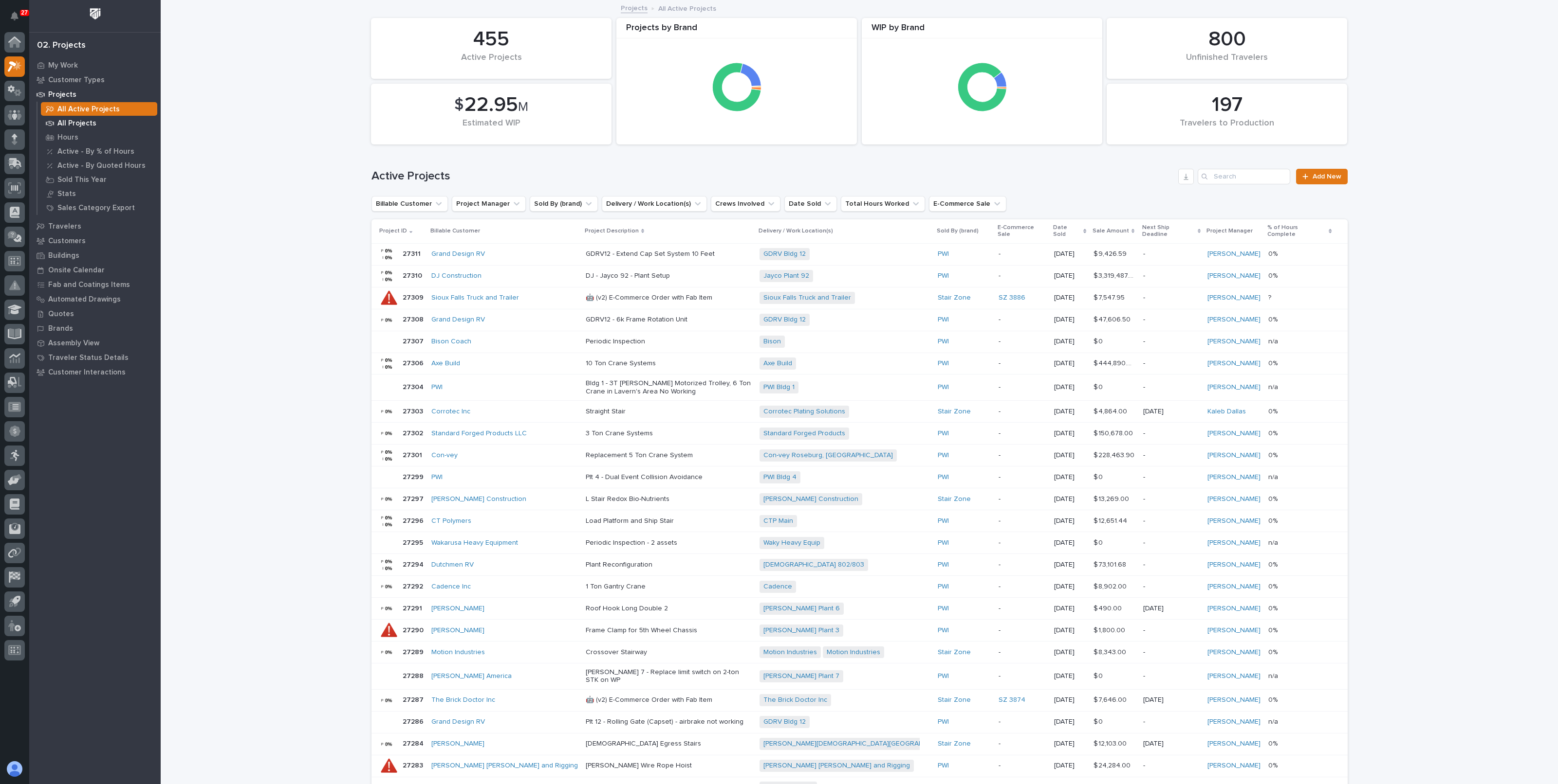
click at [73, 119] on p "All Projects" at bounding box center [77, 123] width 39 height 9
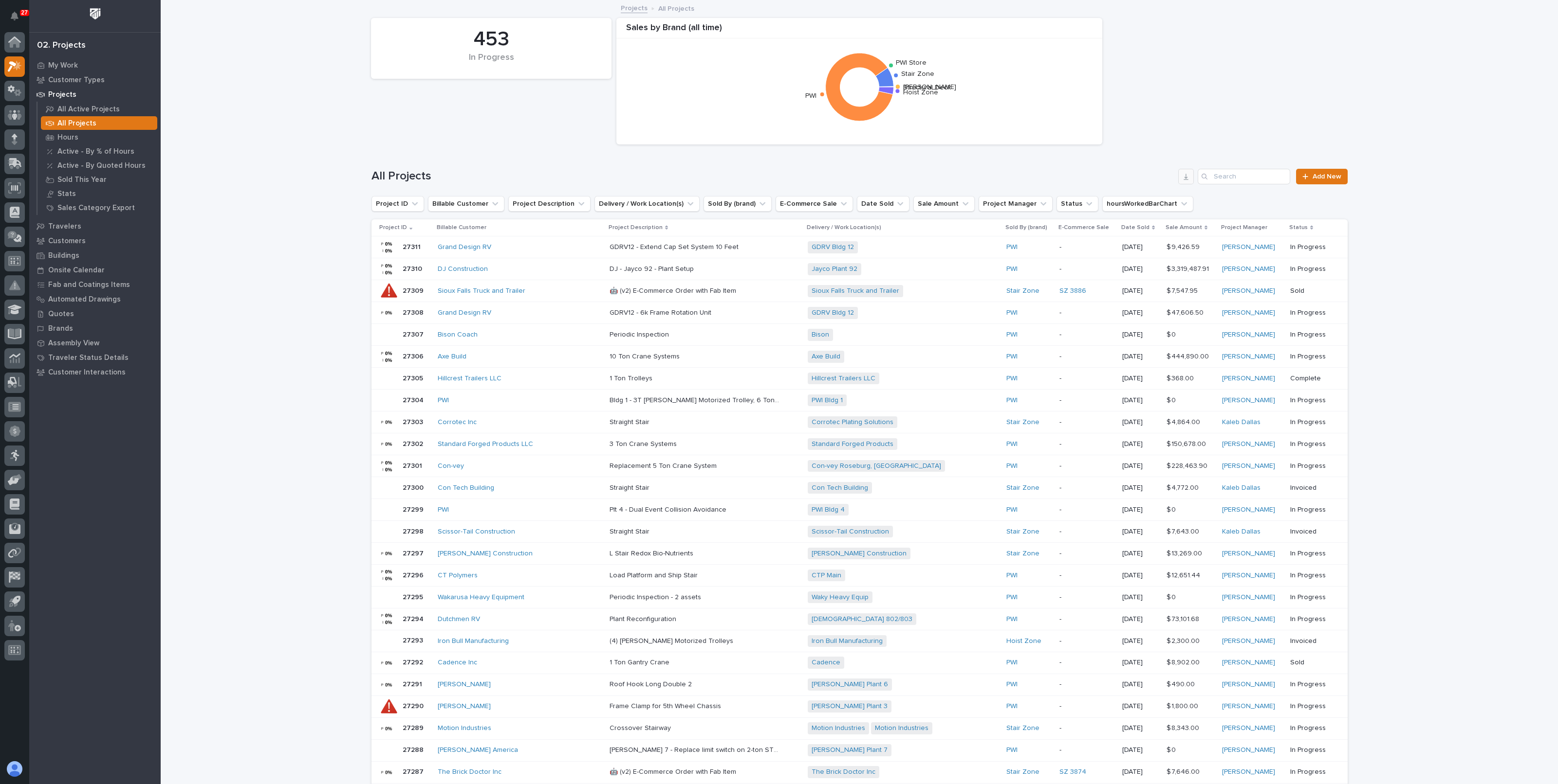
click at [1186, 181] on button "button" at bounding box center [1186, 177] width 16 height 16
